Goal: Transaction & Acquisition: Purchase product/service

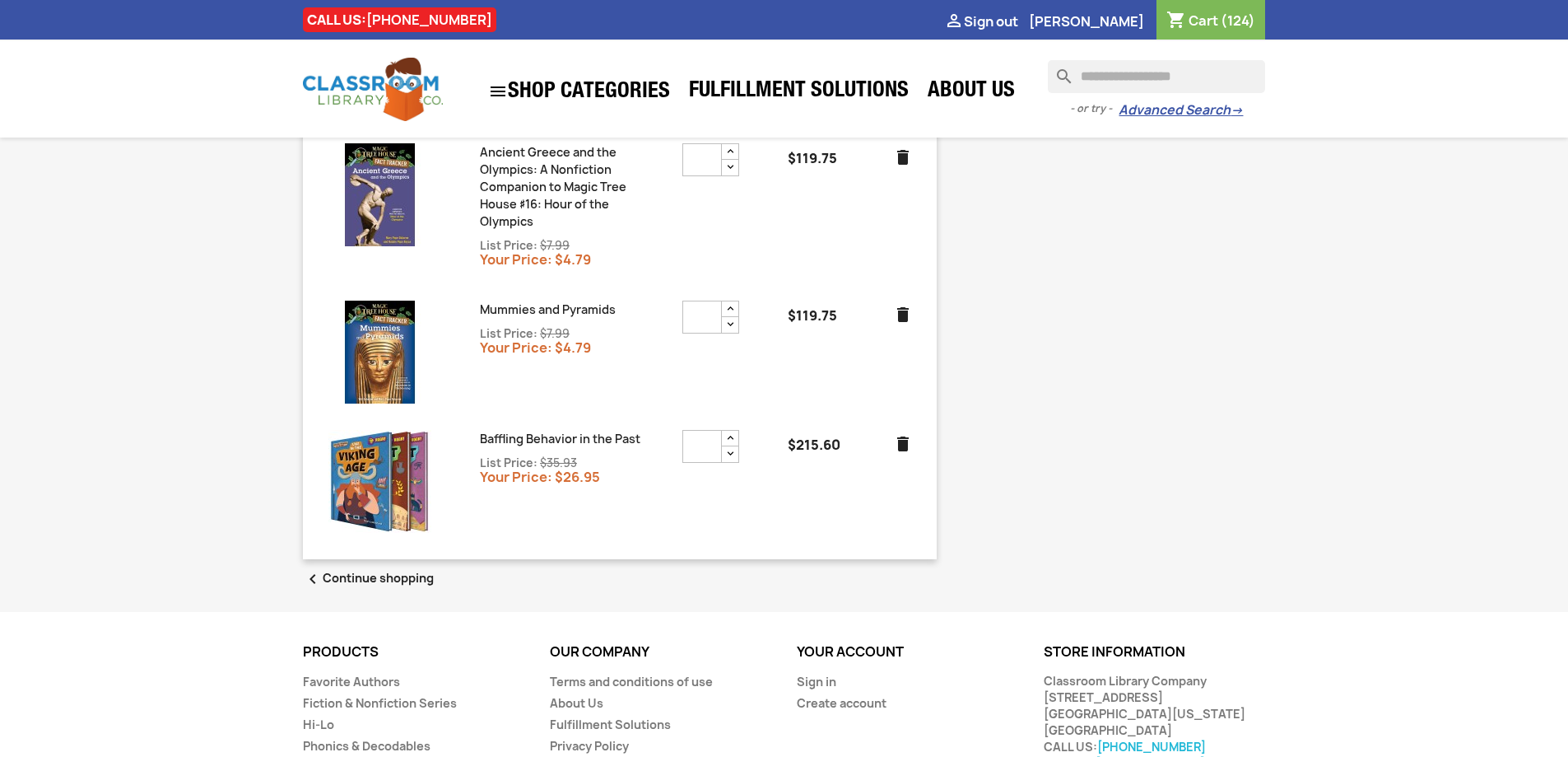
scroll to position [688, 0]
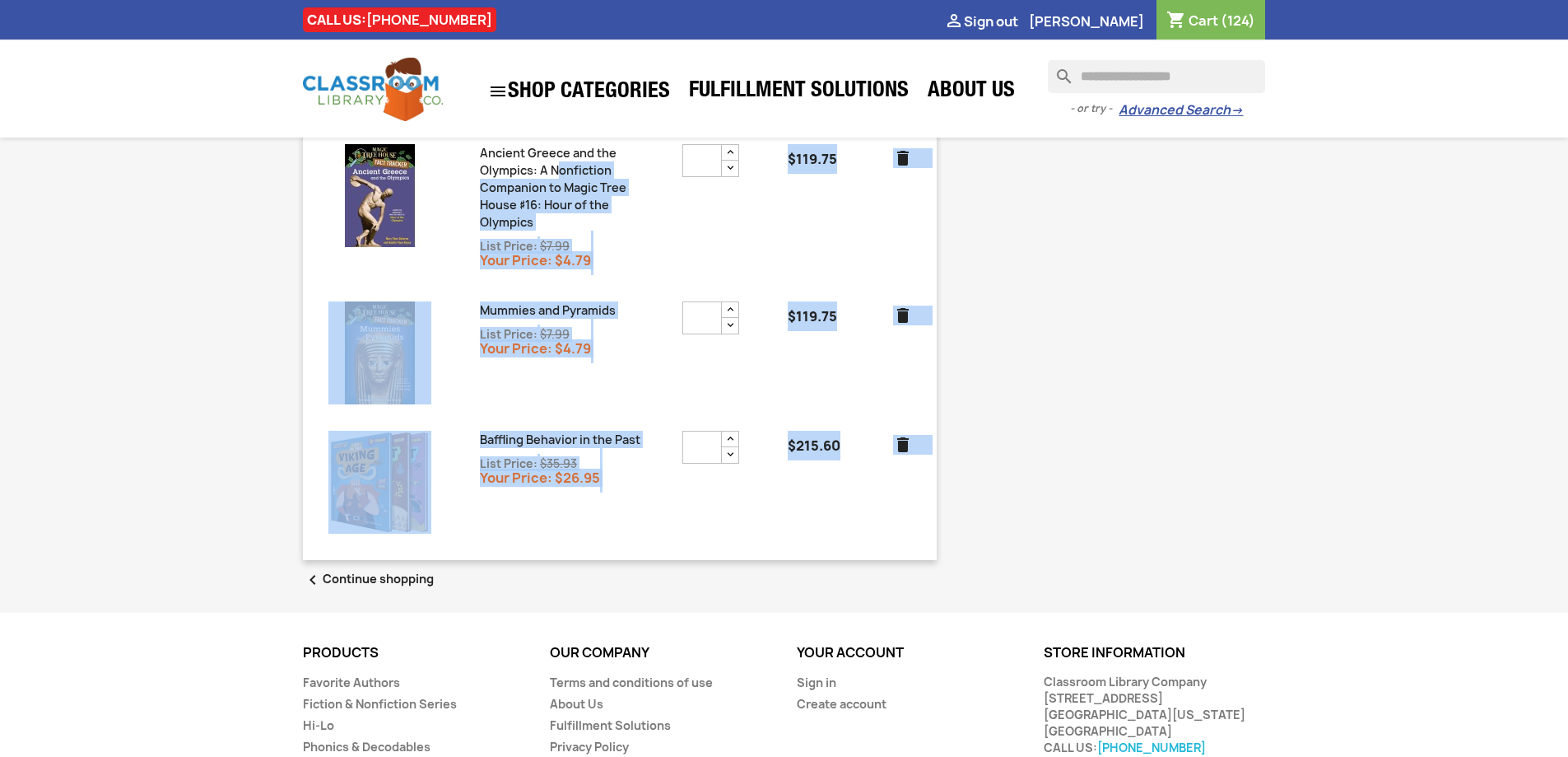
drag, startPoint x: 869, startPoint y: 503, endPoint x: 560, endPoint y: 170, distance: 454.3
click at [560, 170] on ul "Ancient Civilizations: Need to Know List Price: $53.94 Your Price: $40.45 * $32…" at bounding box center [620, 80] width 607 height 933
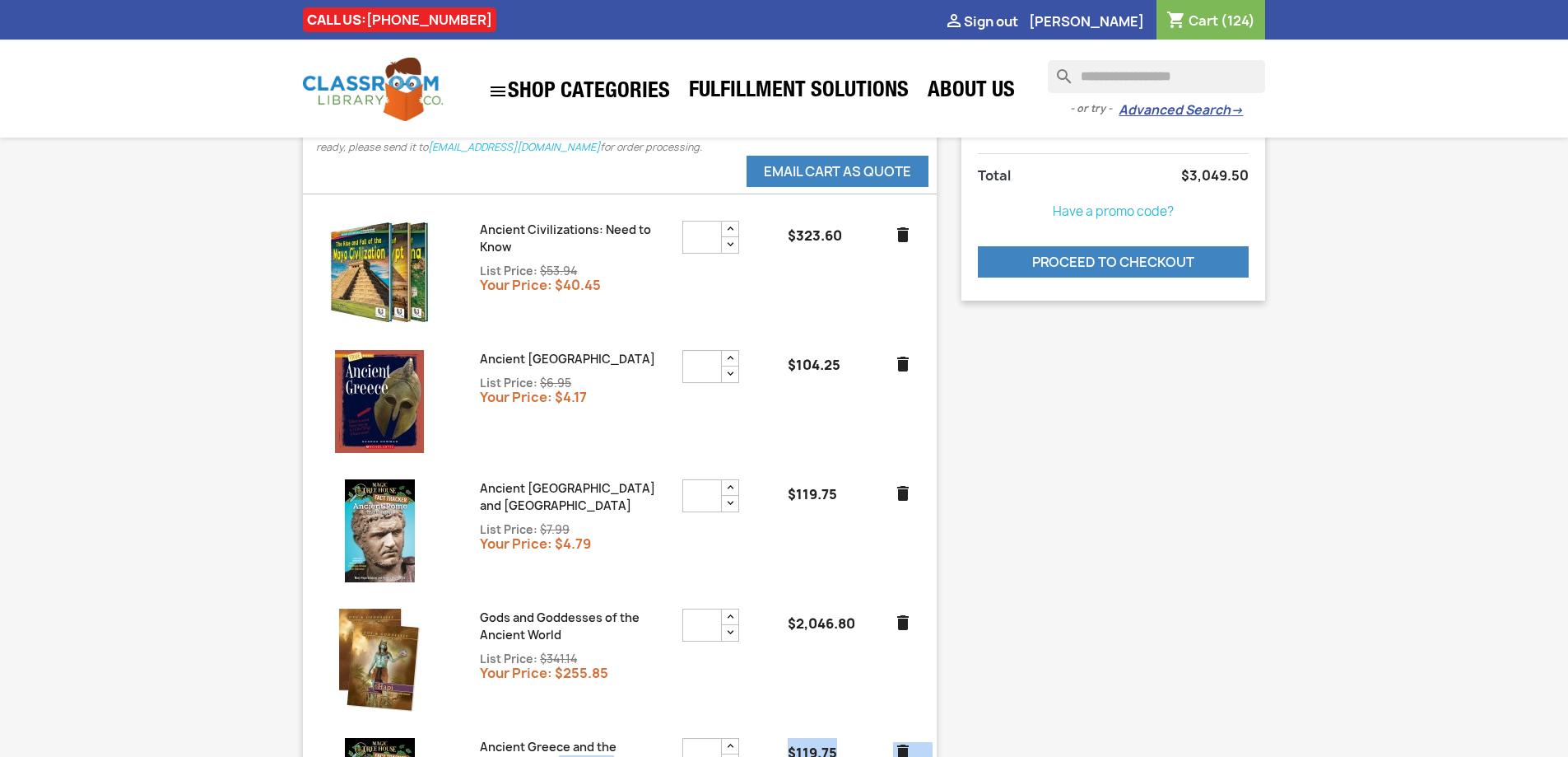
scroll to position [0, 0]
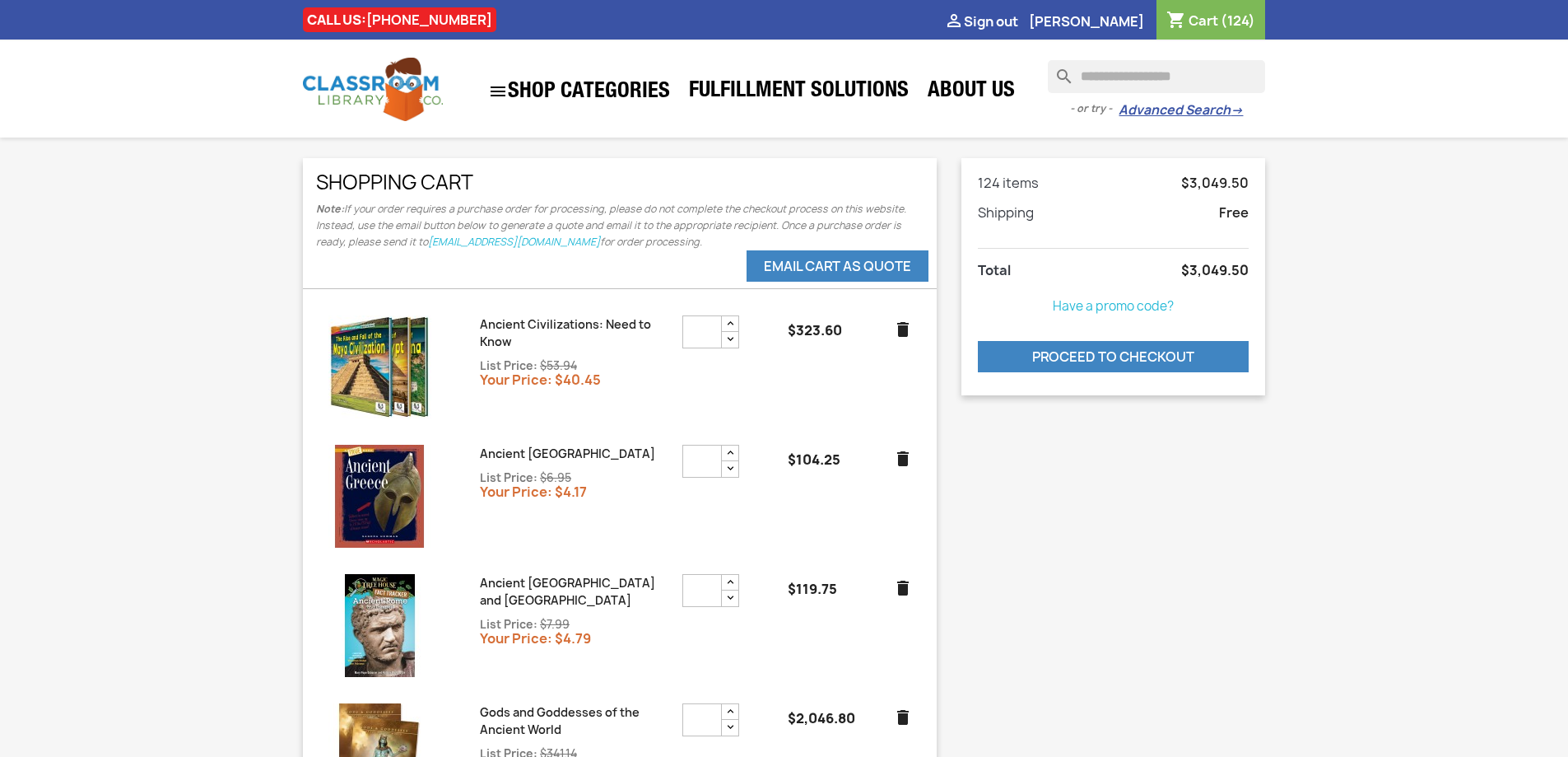
click at [980, 455] on div "**********" at bounding box center [784, 722] width 988 height 1130
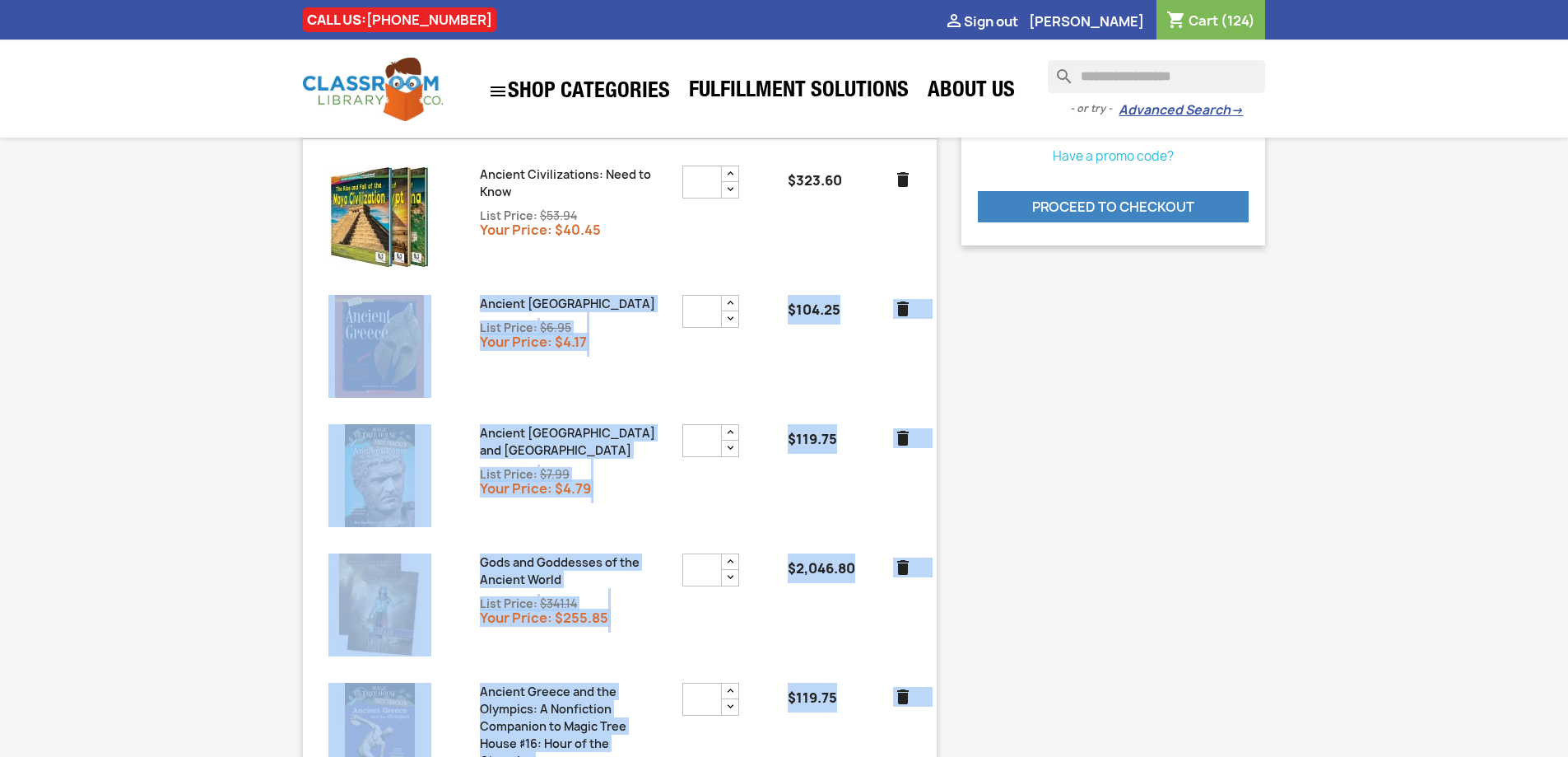
scroll to position [837, 0]
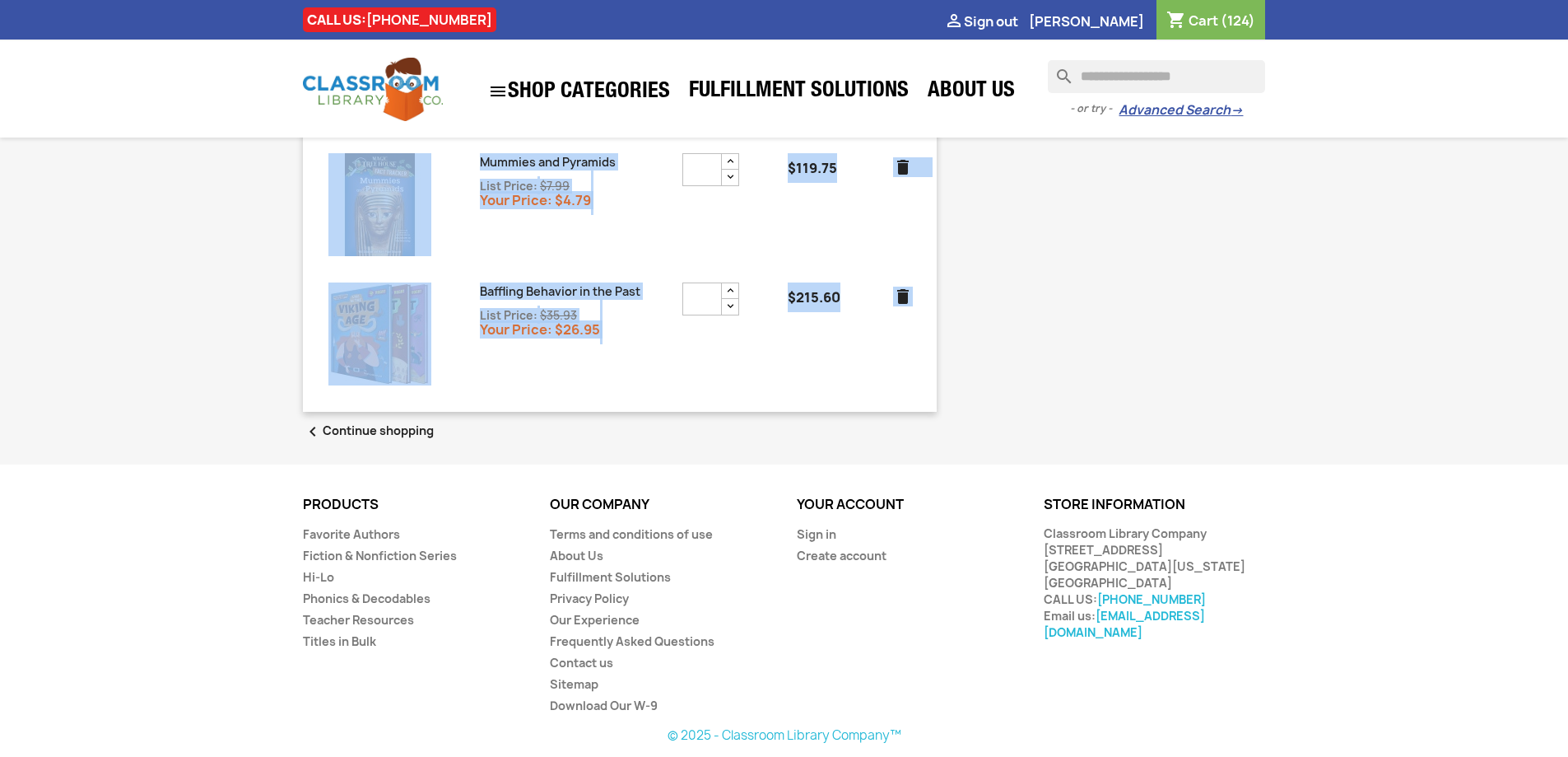
drag, startPoint x: 320, startPoint y: 149, endPoint x: 917, endPoint y: 309, distance: 618.1
copy ul "Ancient [GEOGRAPHIC_DATA] List Price: $6.95 Your Price: $4.17 $104.25 delete An…"
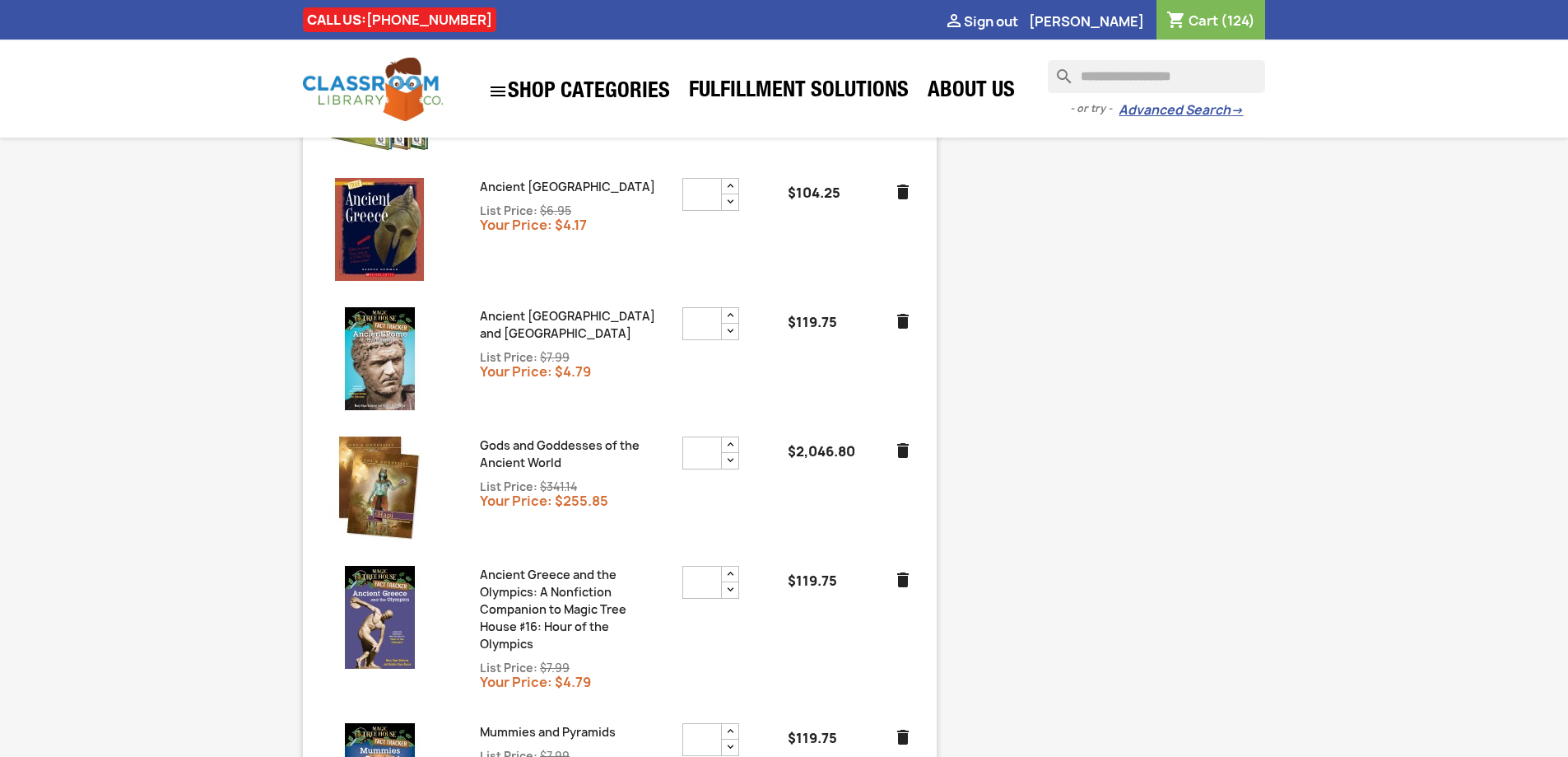
scroll to position [330, 0]
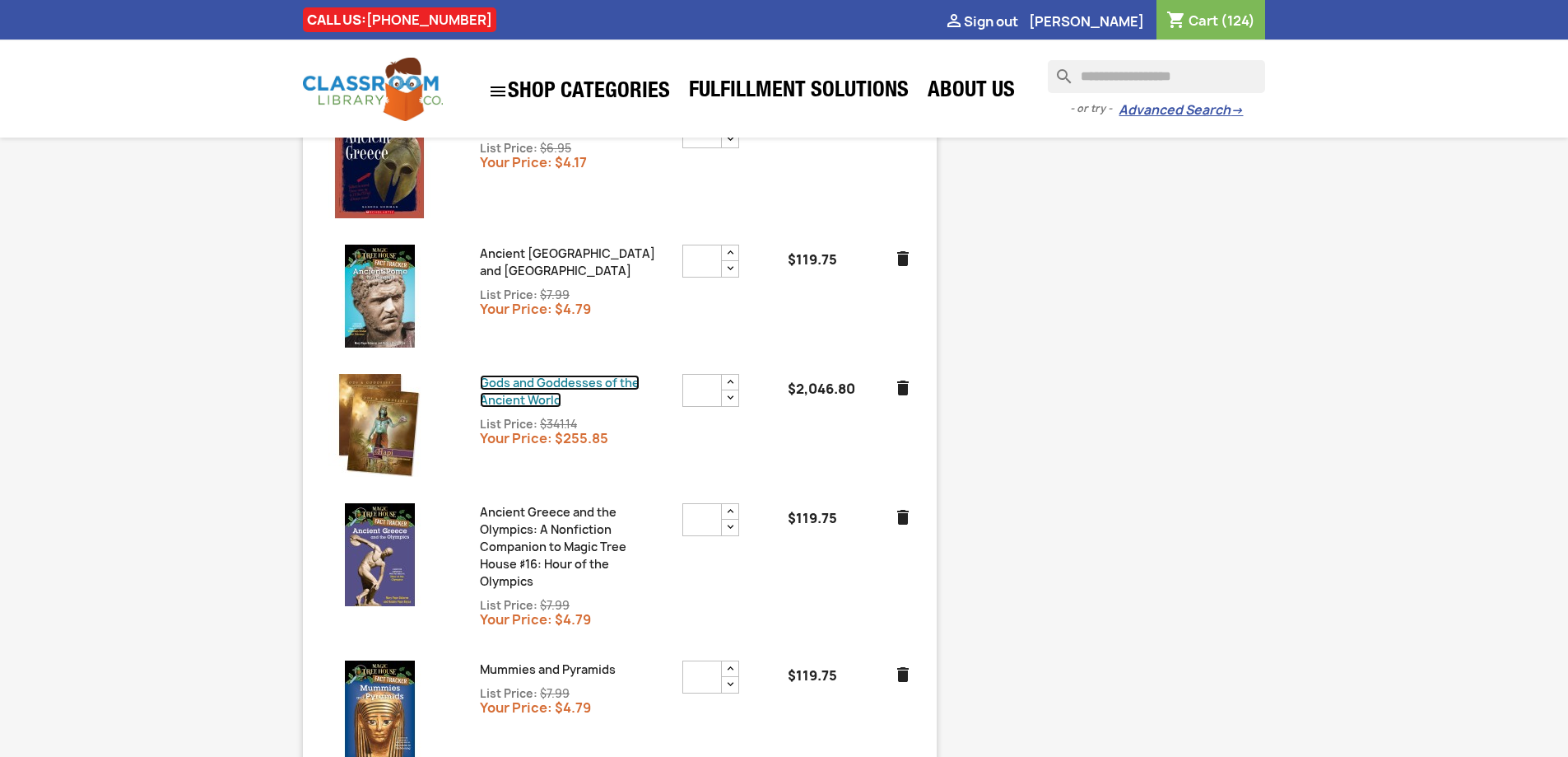
click at [544, 381] on link "Gods and Goddesses of the Ancient World" at bounding box center [560, 391] width 159 height 33
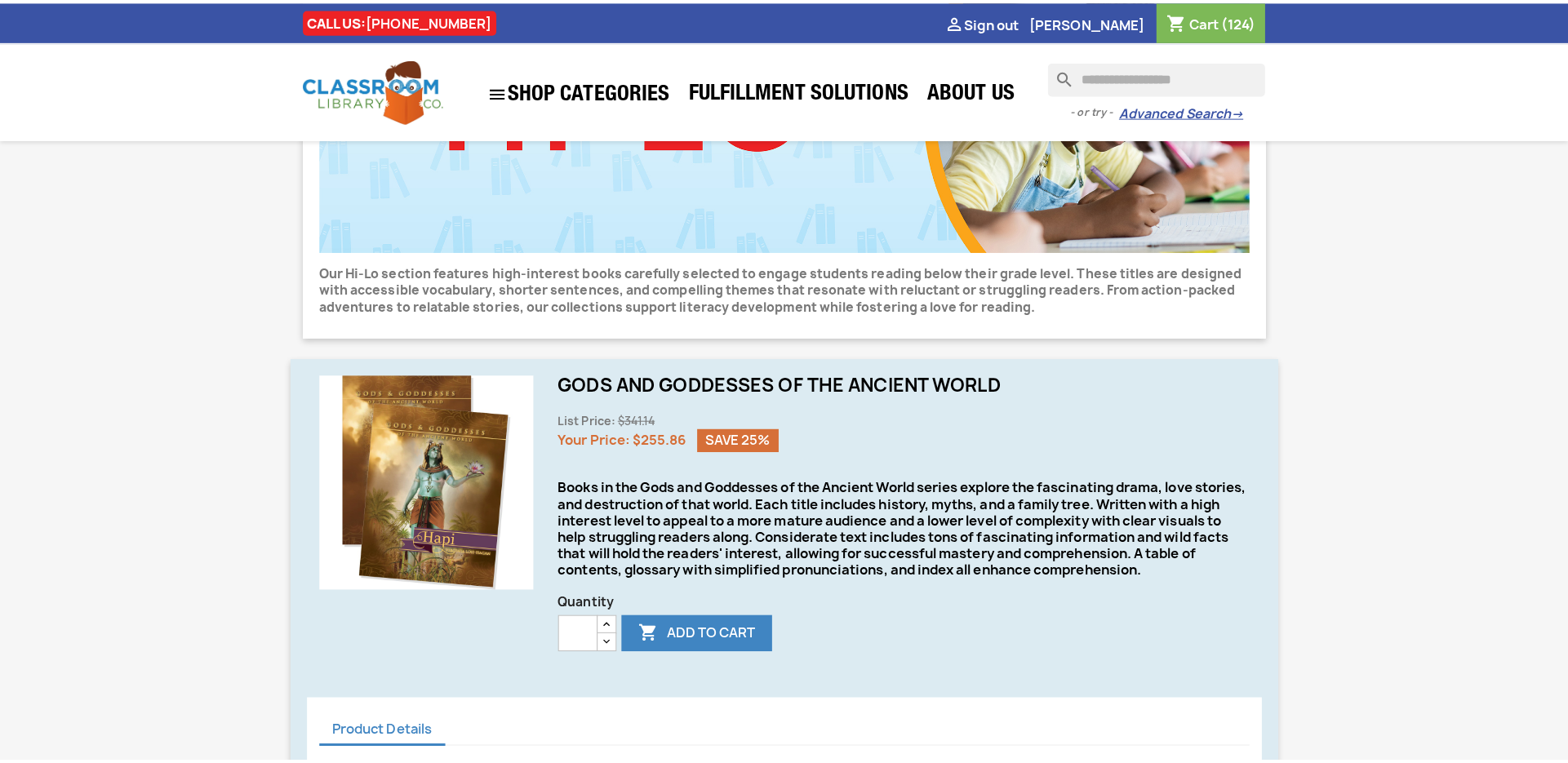
scroll to position [245, 0]
